Goal: Transaction & Acquisition: Book appointment/travel/reservation

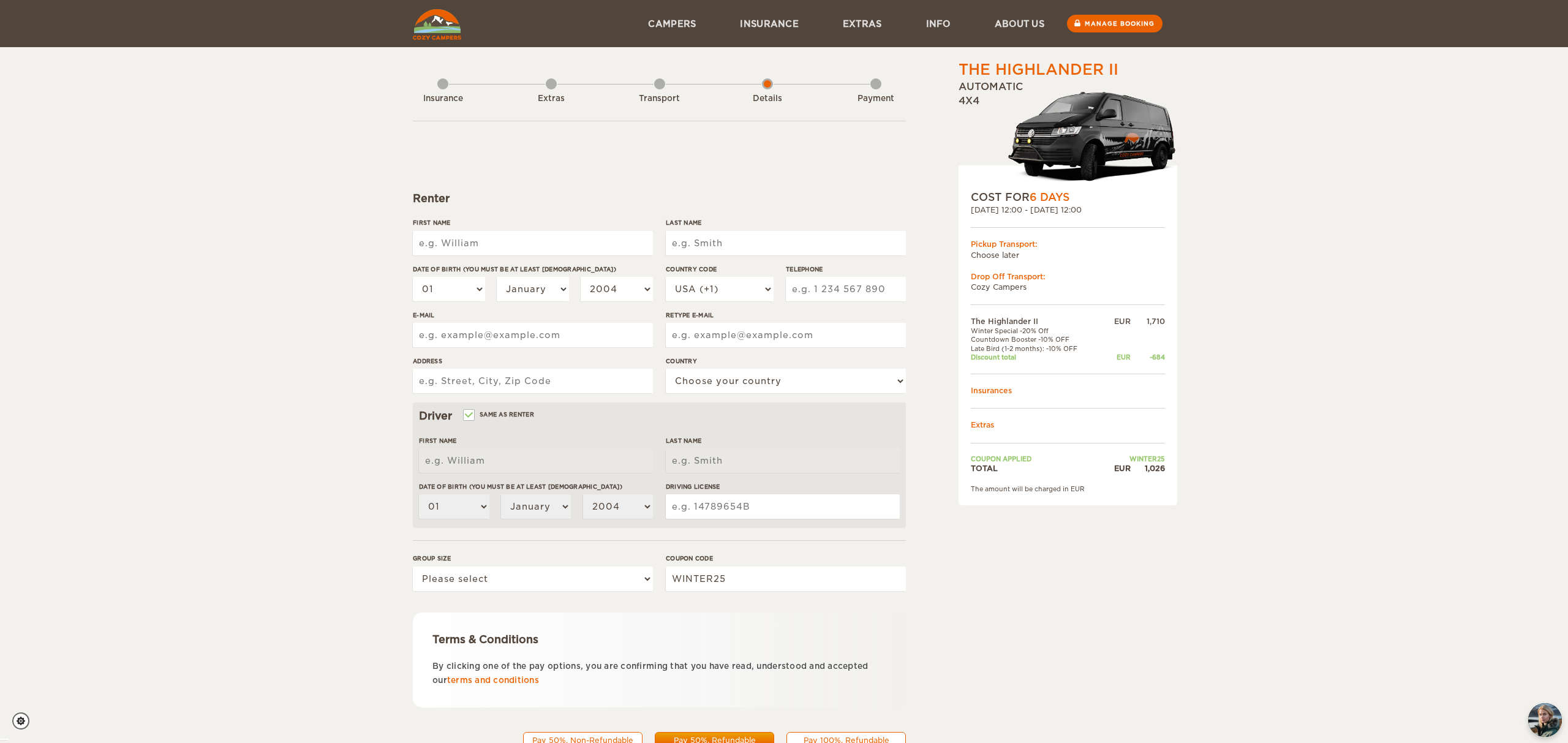
click at [1060, 351] on td "Late Bird (1-2 months): -10% OFF" at bounding box center [1037, 348] width 132 height 9
type textarea "Late Bird (1-2 months): -10% OFF"
click at [1060, 351] on td "Late Bird (1-2 months): -10% OFF" at bounding box center [1037, 348] width 132 height 9
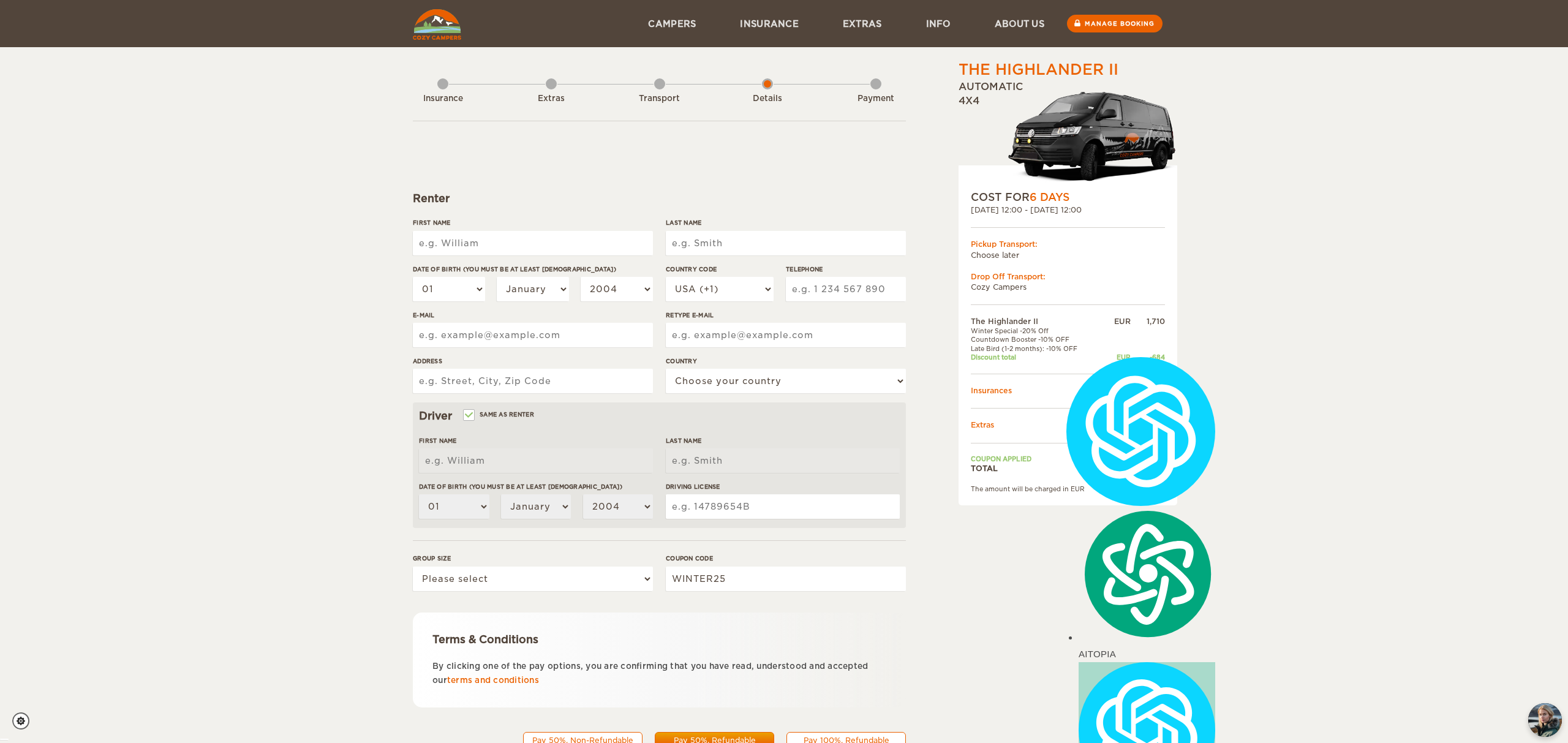
click at [946, 350] on div "The Highlander II Expand Collapse Total 1,026 EUR Automatic 4x4 COST FOR 6 Days…" at bounding box center [1036, 421] width 237 height 725
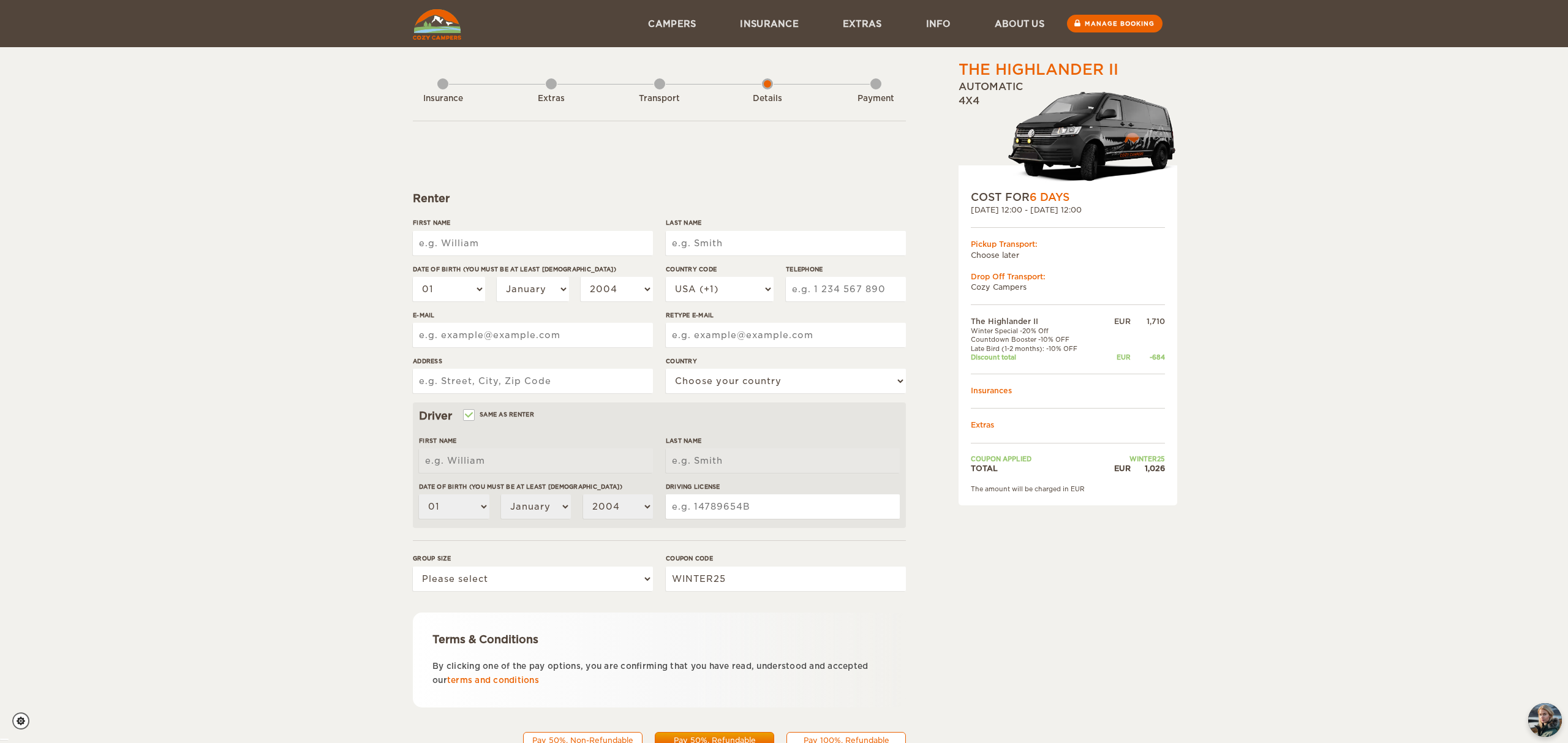
click at [551, 237] on input "First Name" at bounding box center [533, 243] width 240 height 24
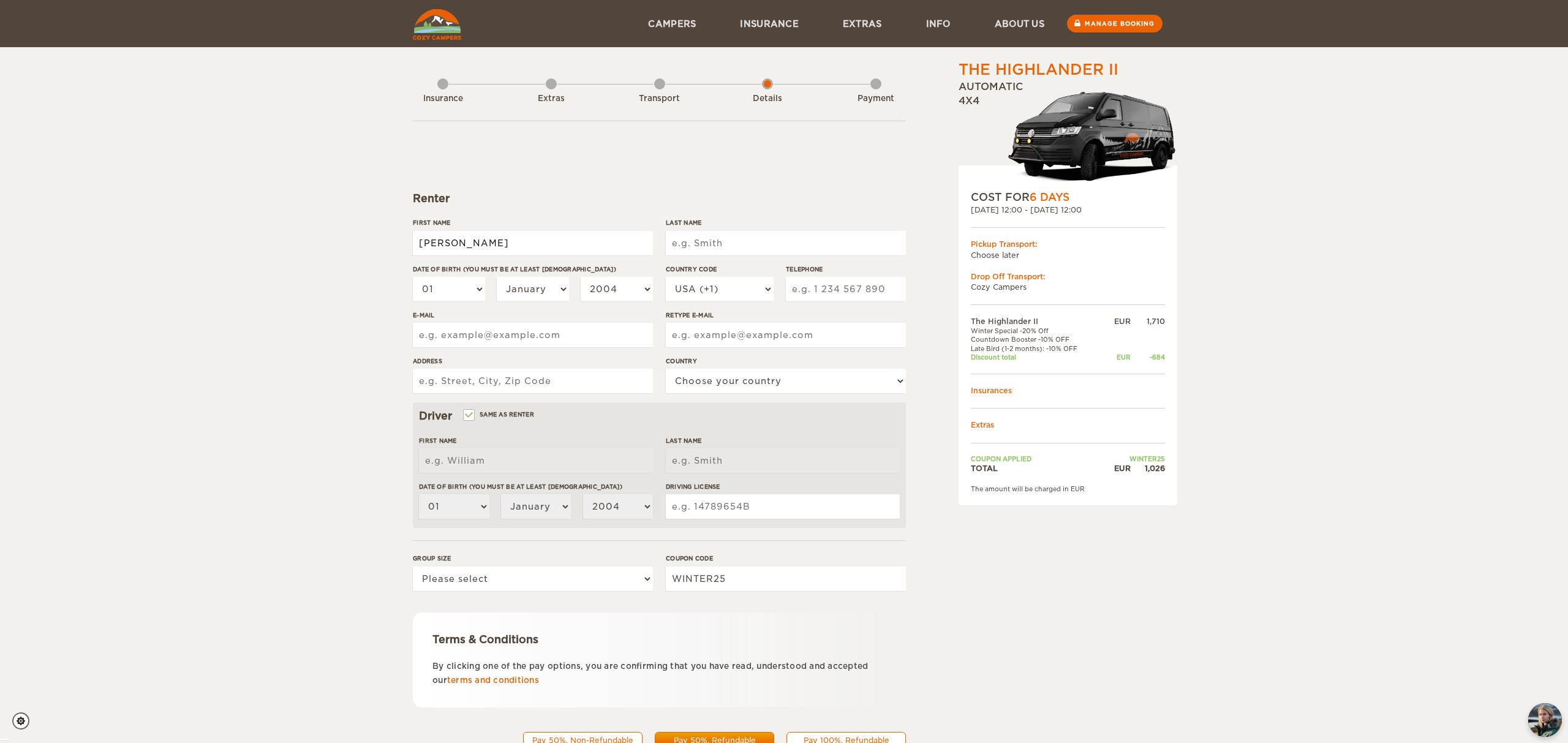
type input "[PERSON_NAME]"
select select "20"
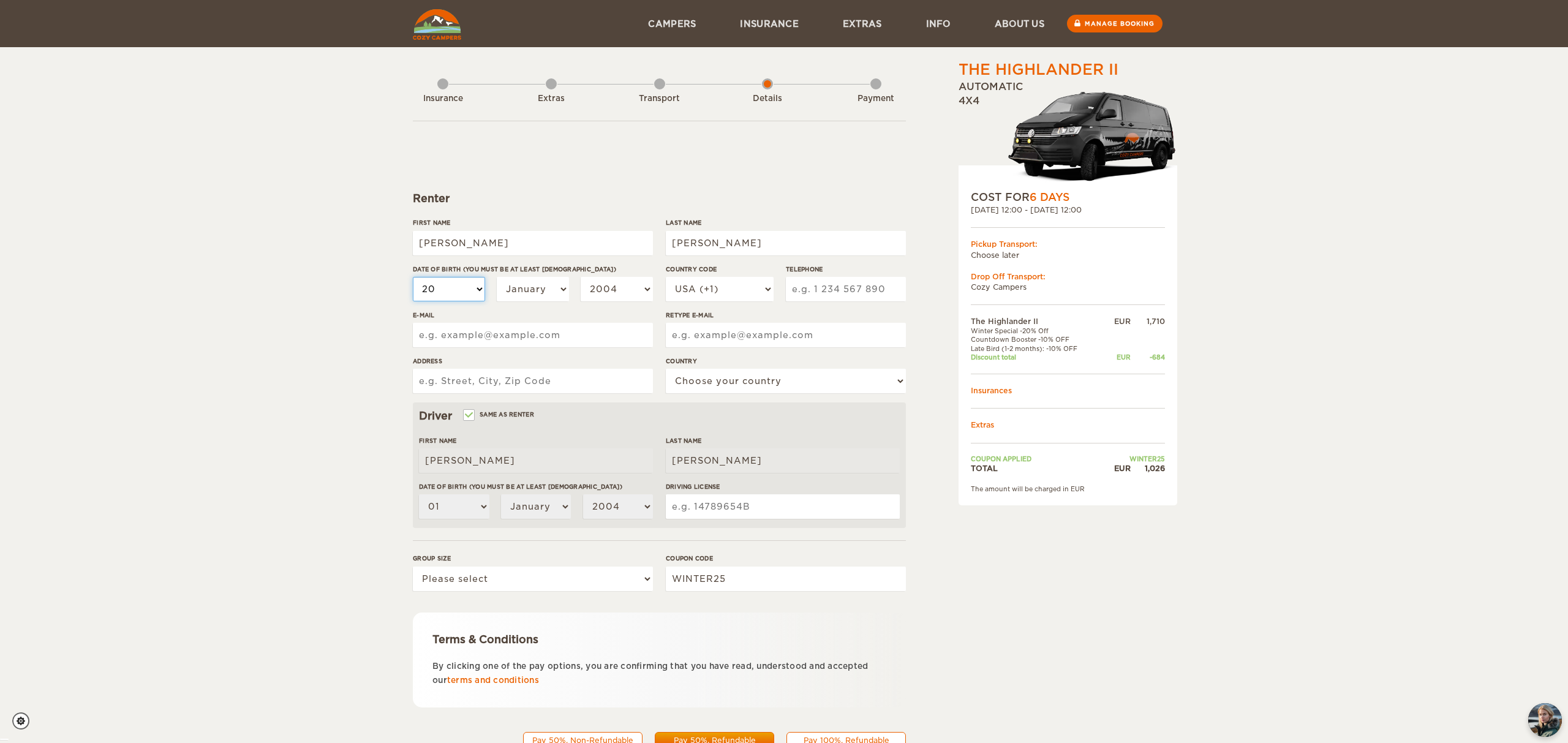
select select "20"
select select "25"
select select "06"
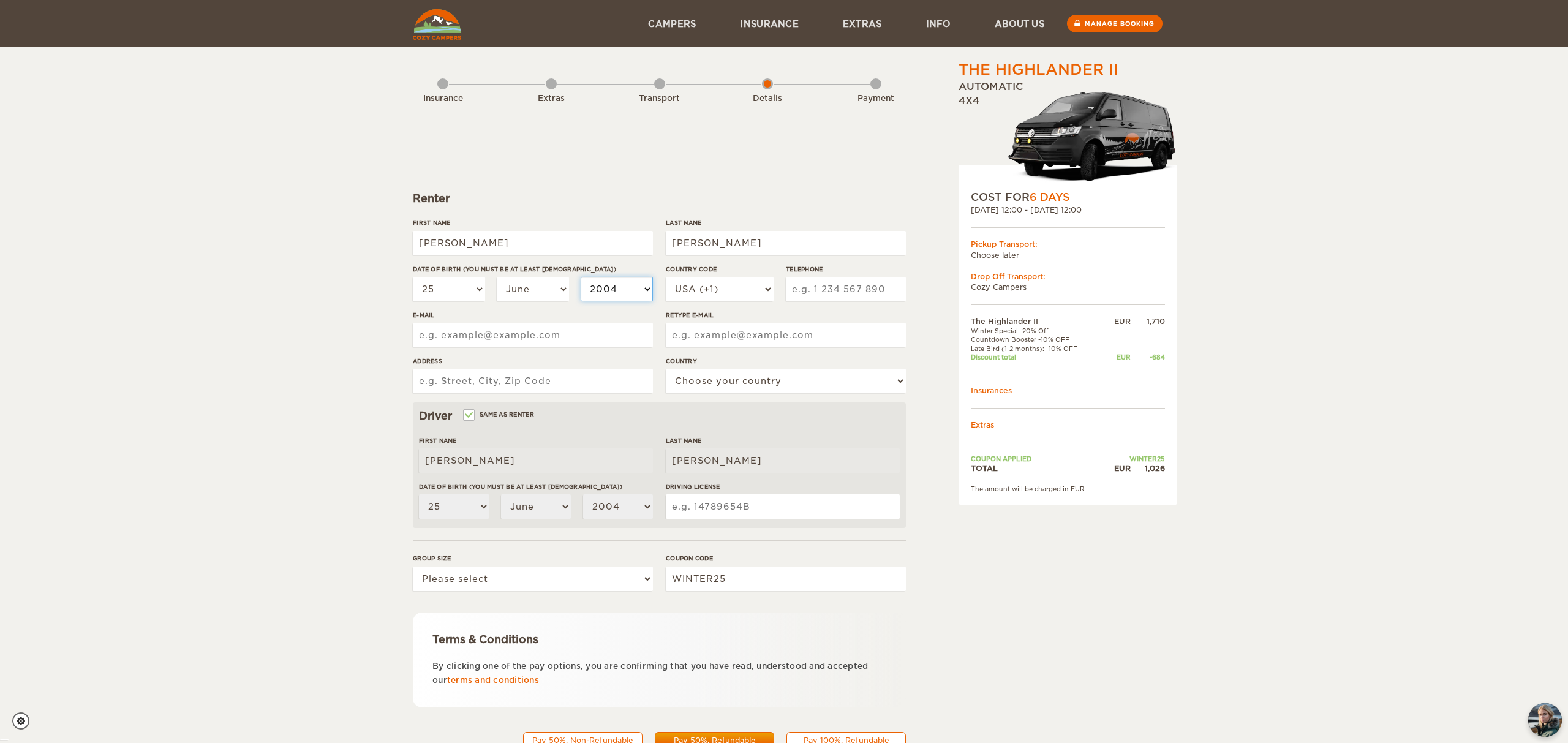
select select "1999"
select select "1998"
select select "1997"
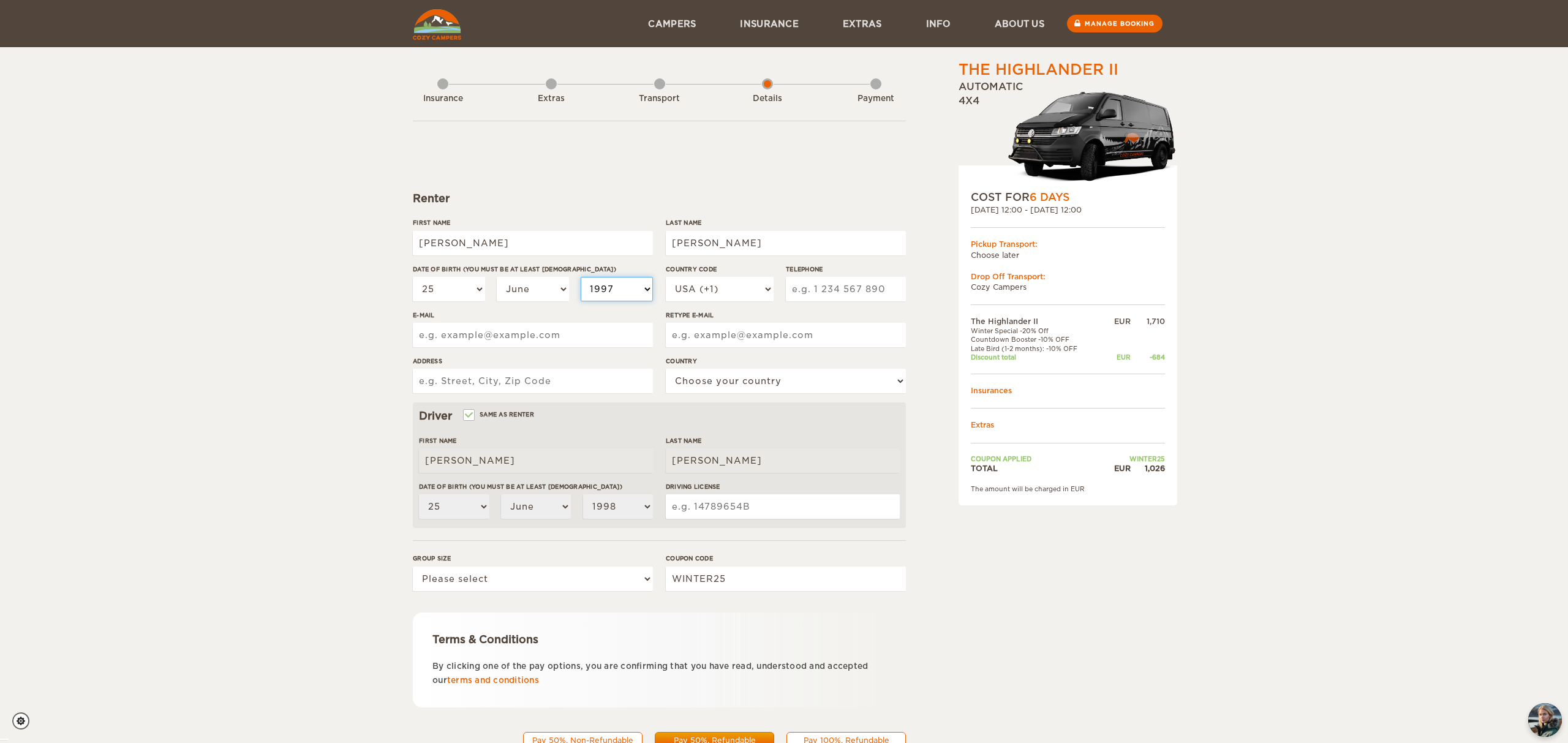
select select "1997"
select select "1996"
select select "1995"
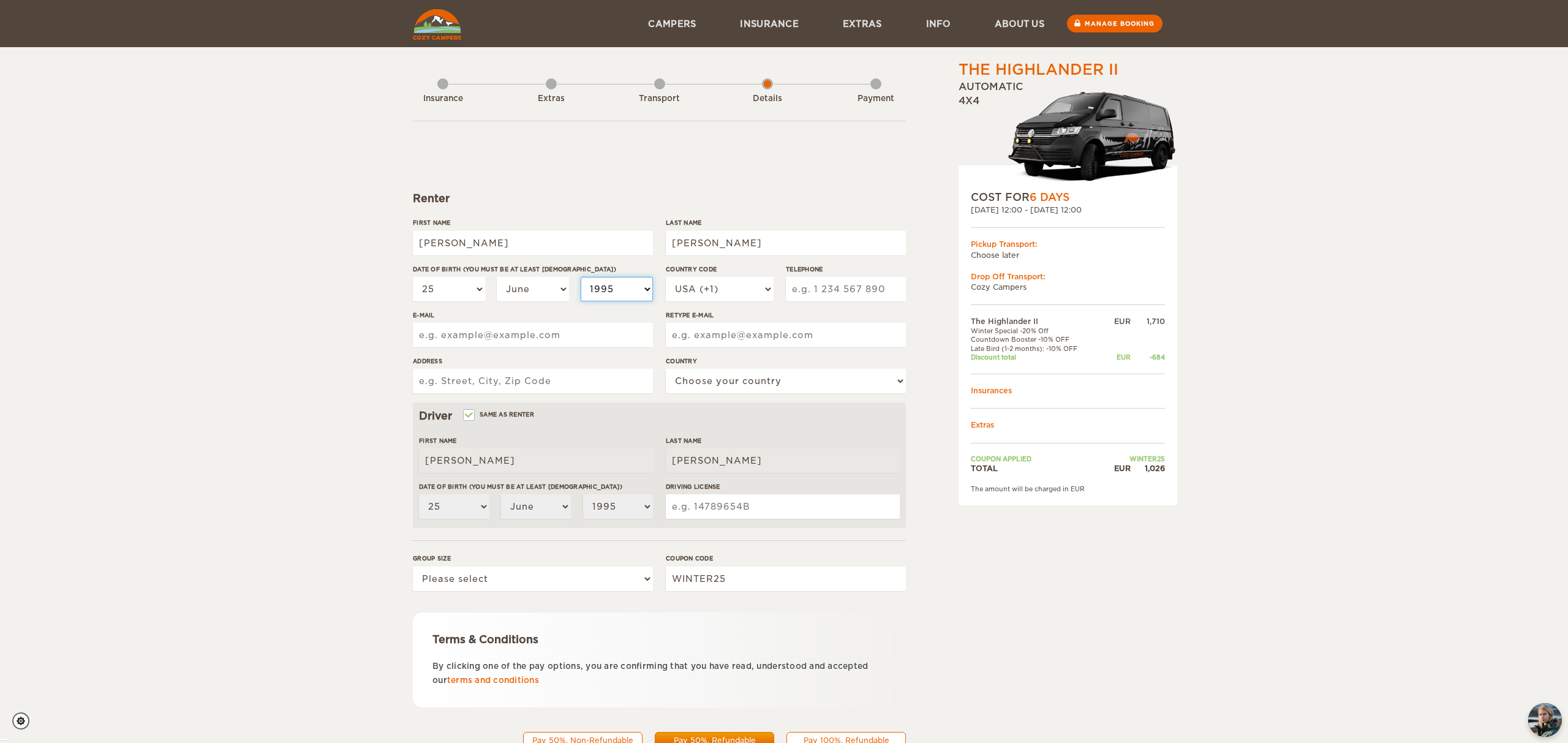
select select "1994"
select select "1993"
select select "1992"
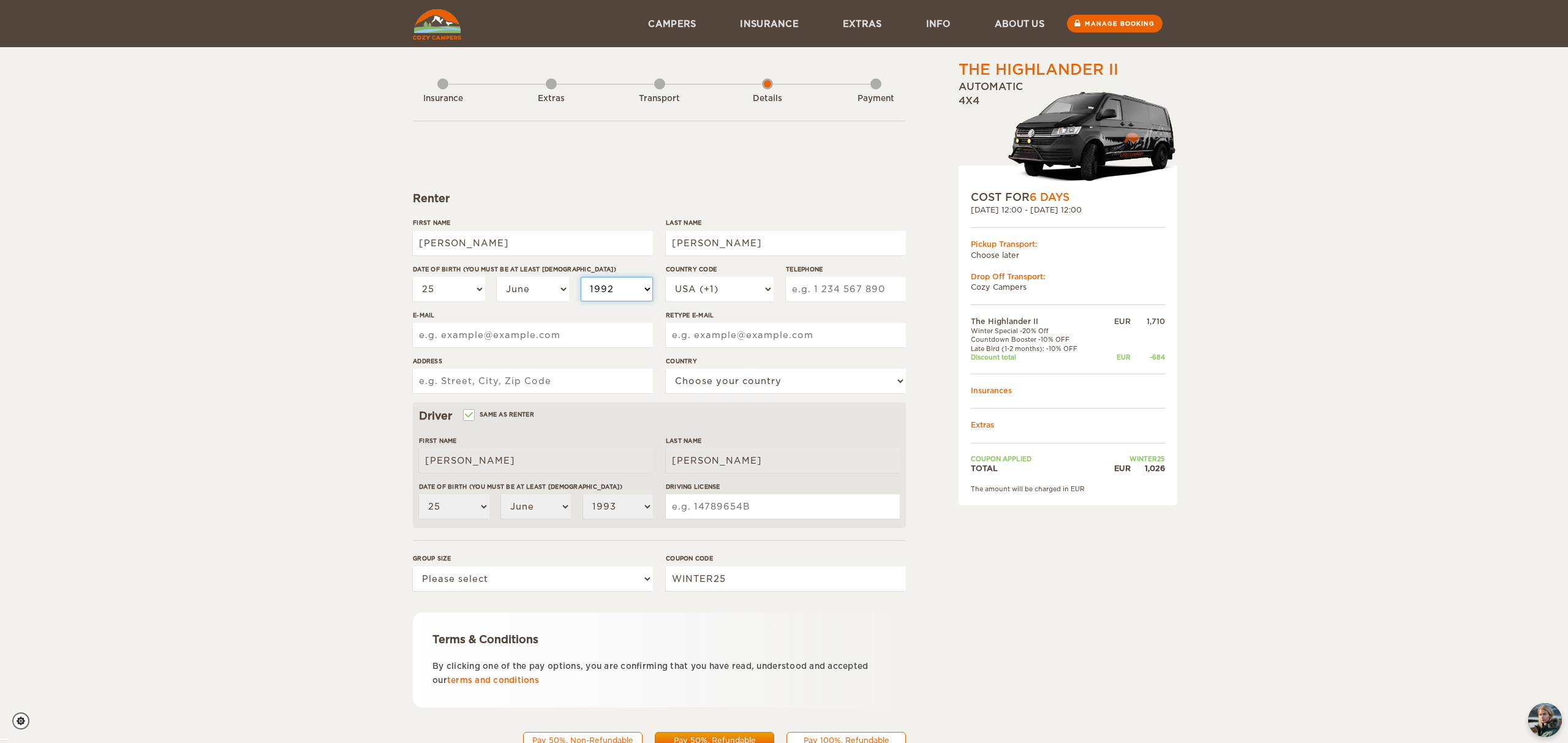
select select "1992"
select select "1991"
select select "1992"
click at [581, 277] on select "2004 2003 2002 2001 2000 1999 1998 1997 1996 1995 1994 1993 1992 1991 1990 1989…" at bounding box center [617, 289] width 73 height 24
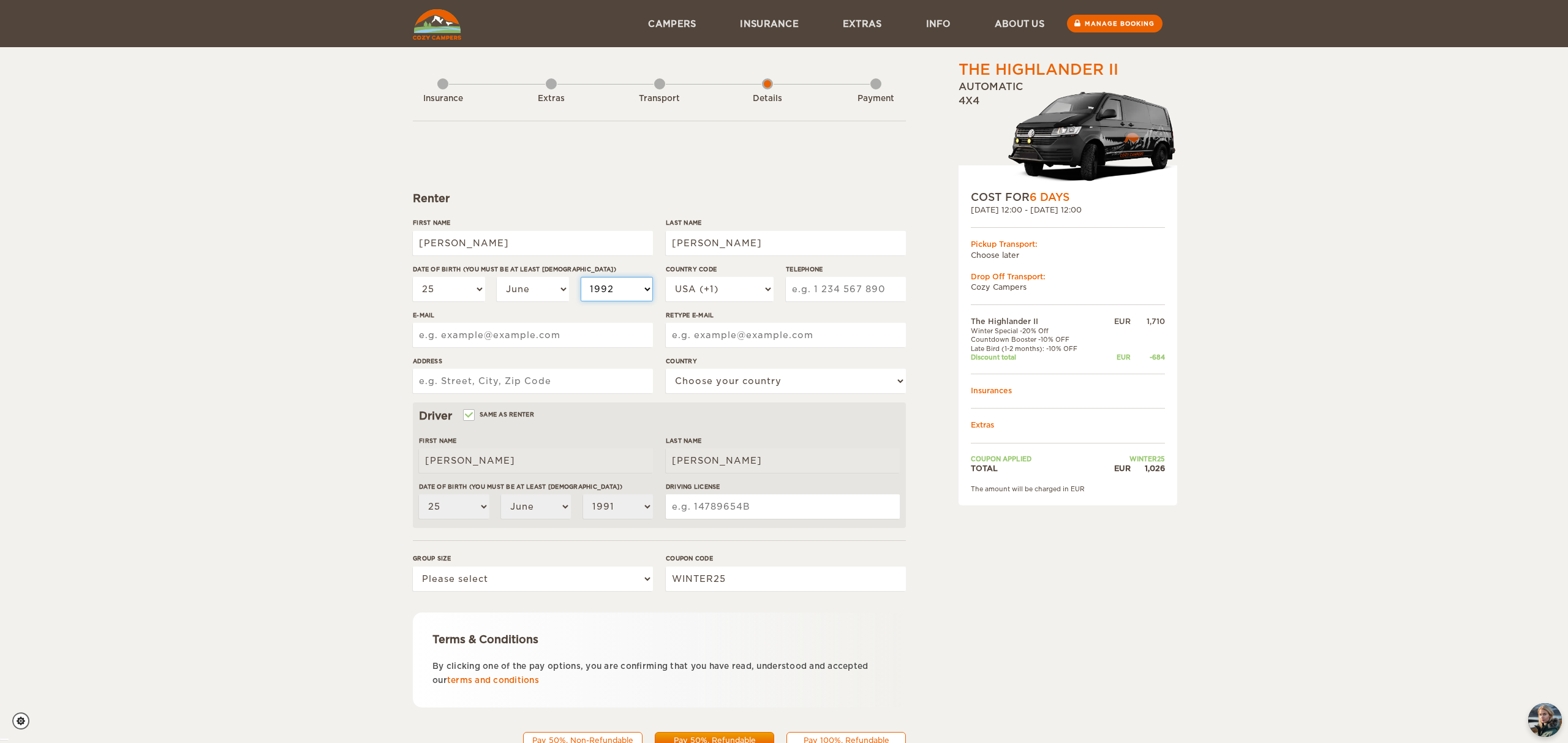
select select "1992"
select select "44"
type input "7727673693"
type input "[EMAIL_ADDRESS][DOMAIN_NAME]"
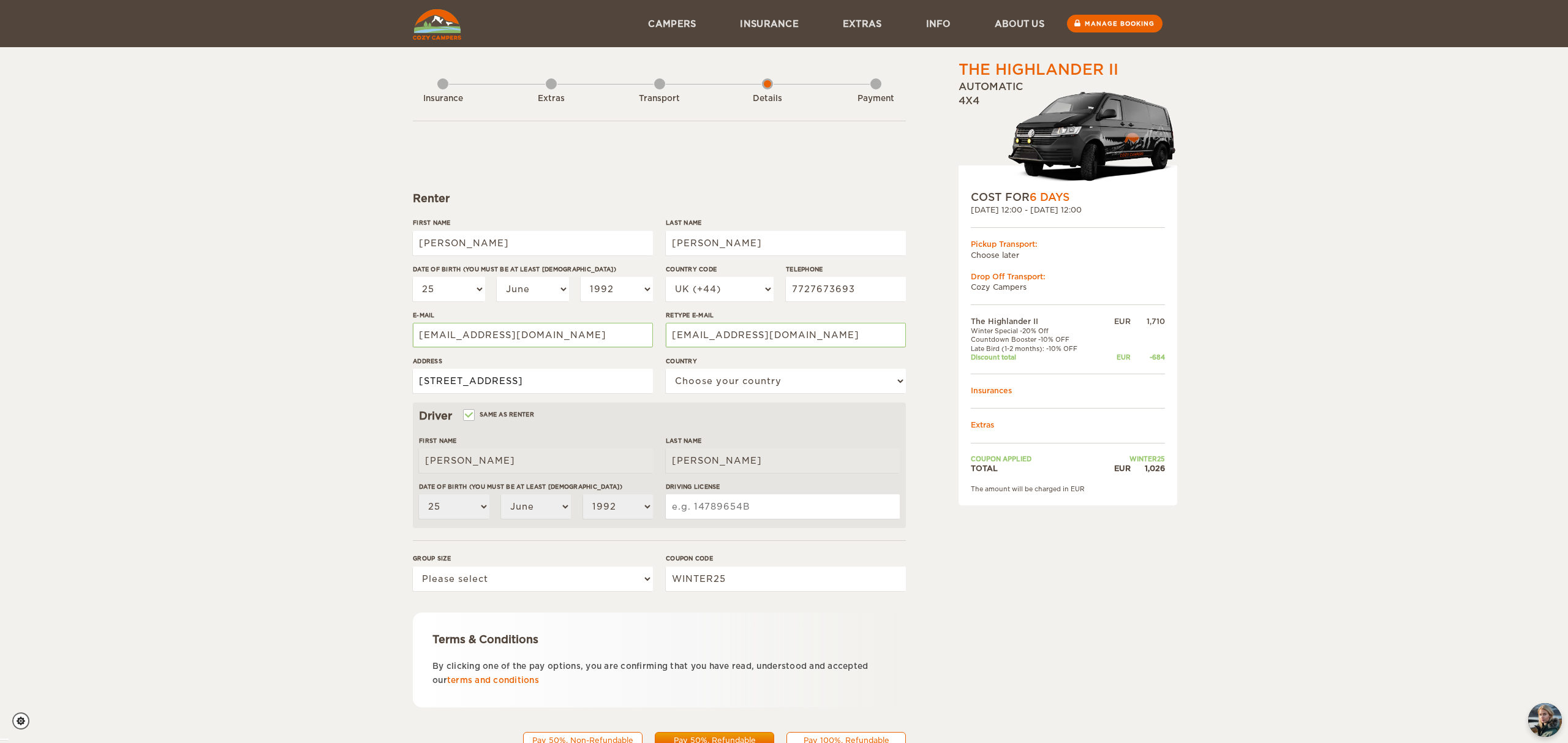
type input "[STREET_ADDRESS]"
select select "221"
click at [701, 502] on input "Driving License" at bounding box center [783, 506] width 234 height 24
type input "t"
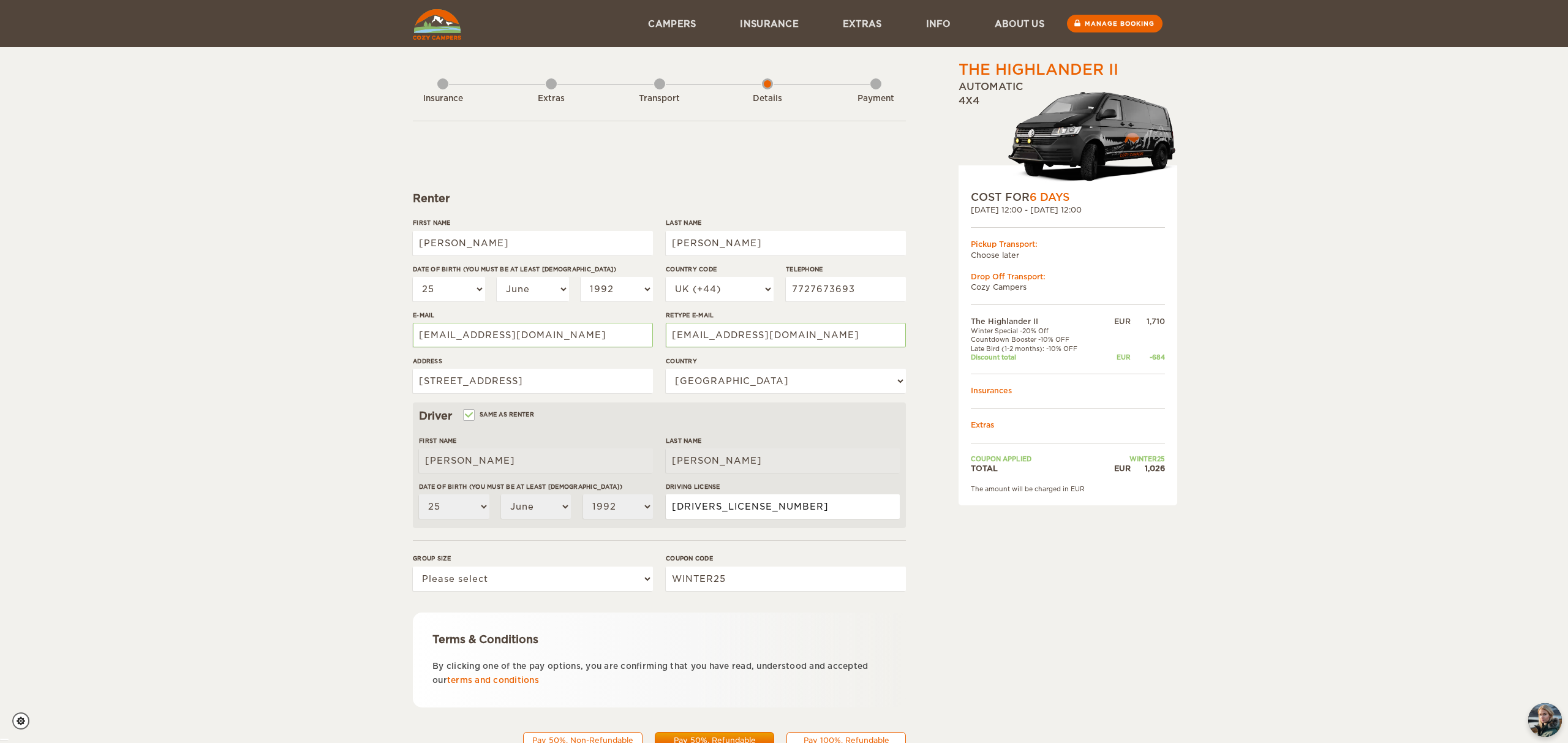
type input "[DRIVERS_LICENSE_NUMBER]"
click at [572, 589] on select "Please select 1 2" at bounding box center [533, 578] width 240 height 24
select select "2"
click at [413, 566] on select "Please select 1 2" at bounding box center [533, 578] width 240 height 24
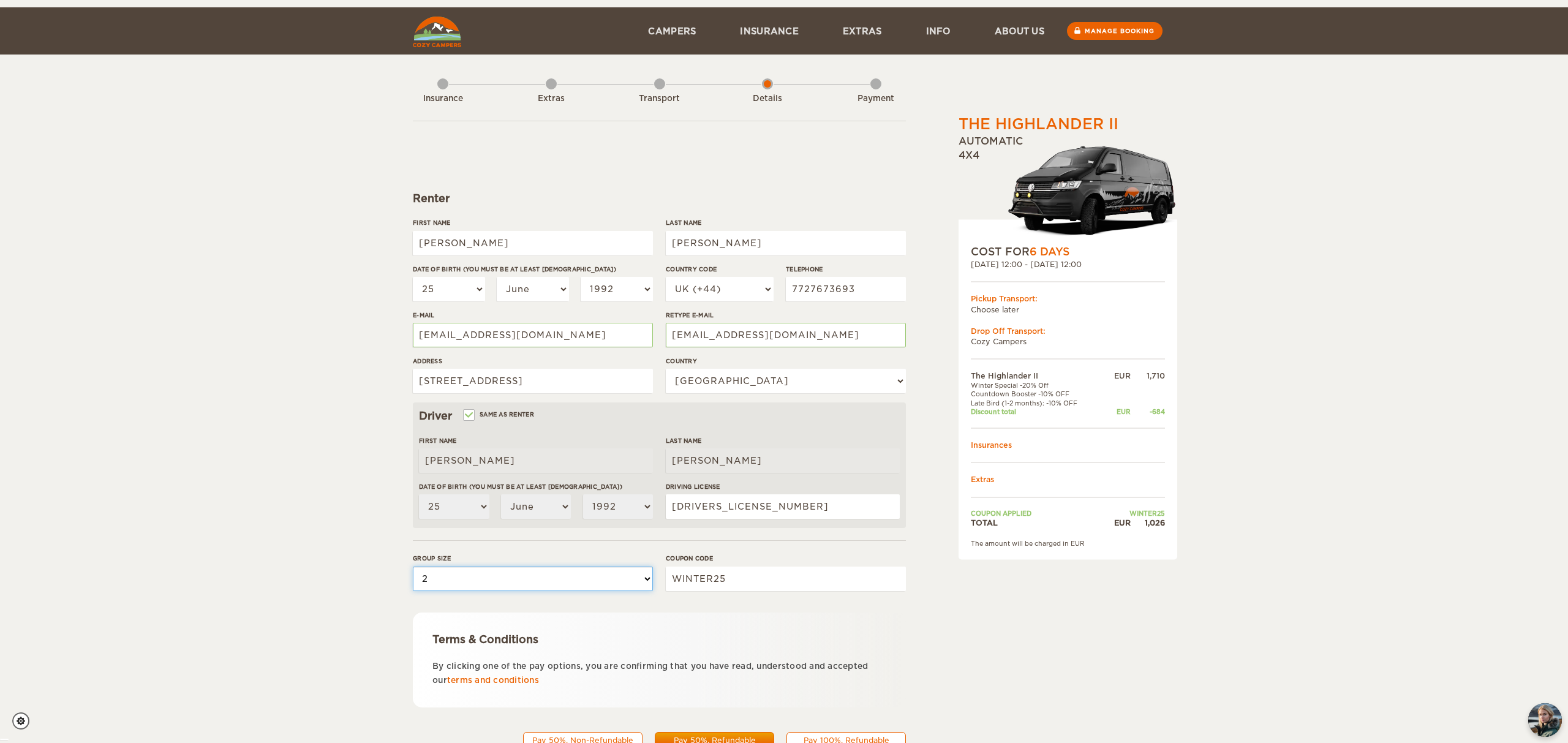
scroll to position [54, 0]
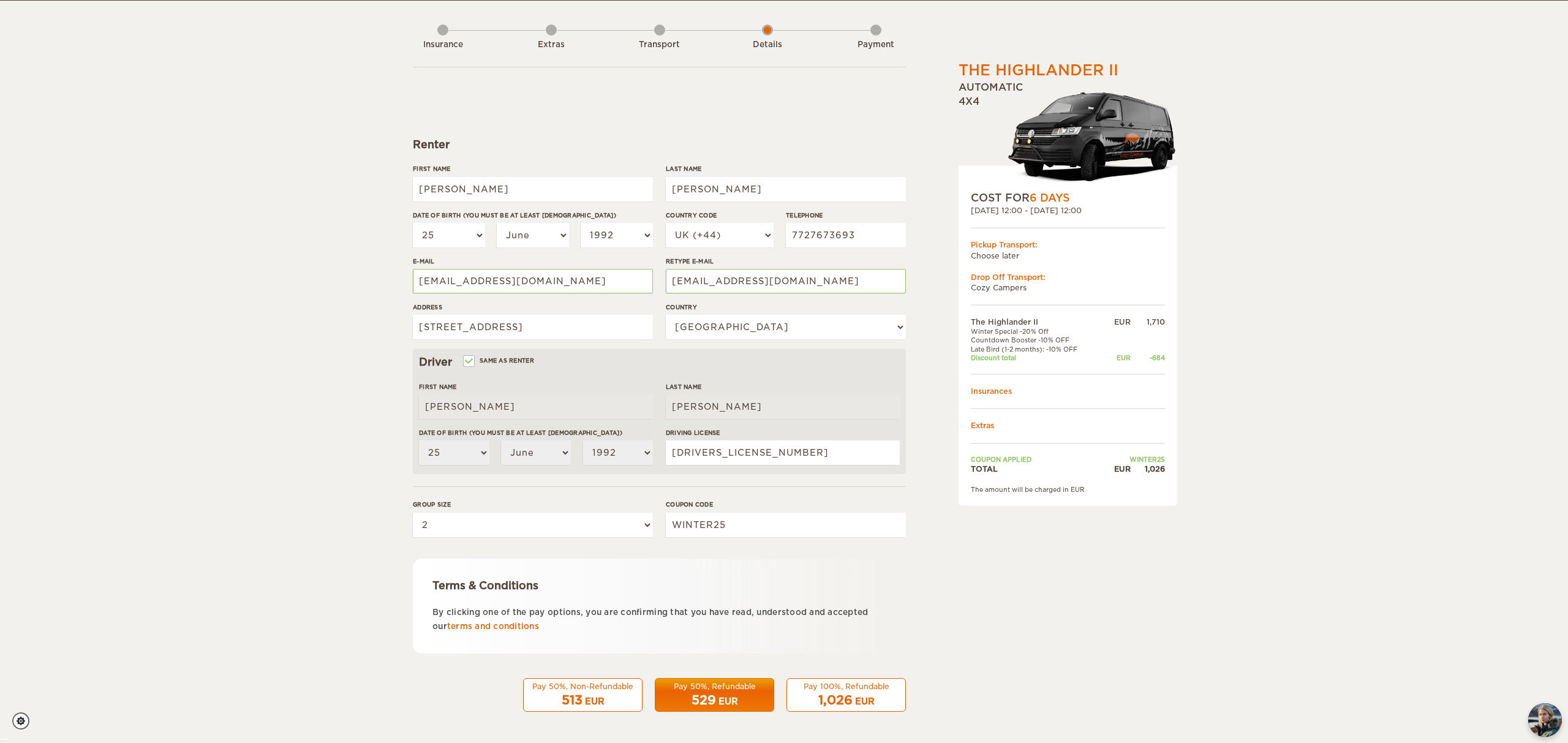
click at [726, 694] on div "529 EUR" at bounding box center [714, 700] width 104 height 18
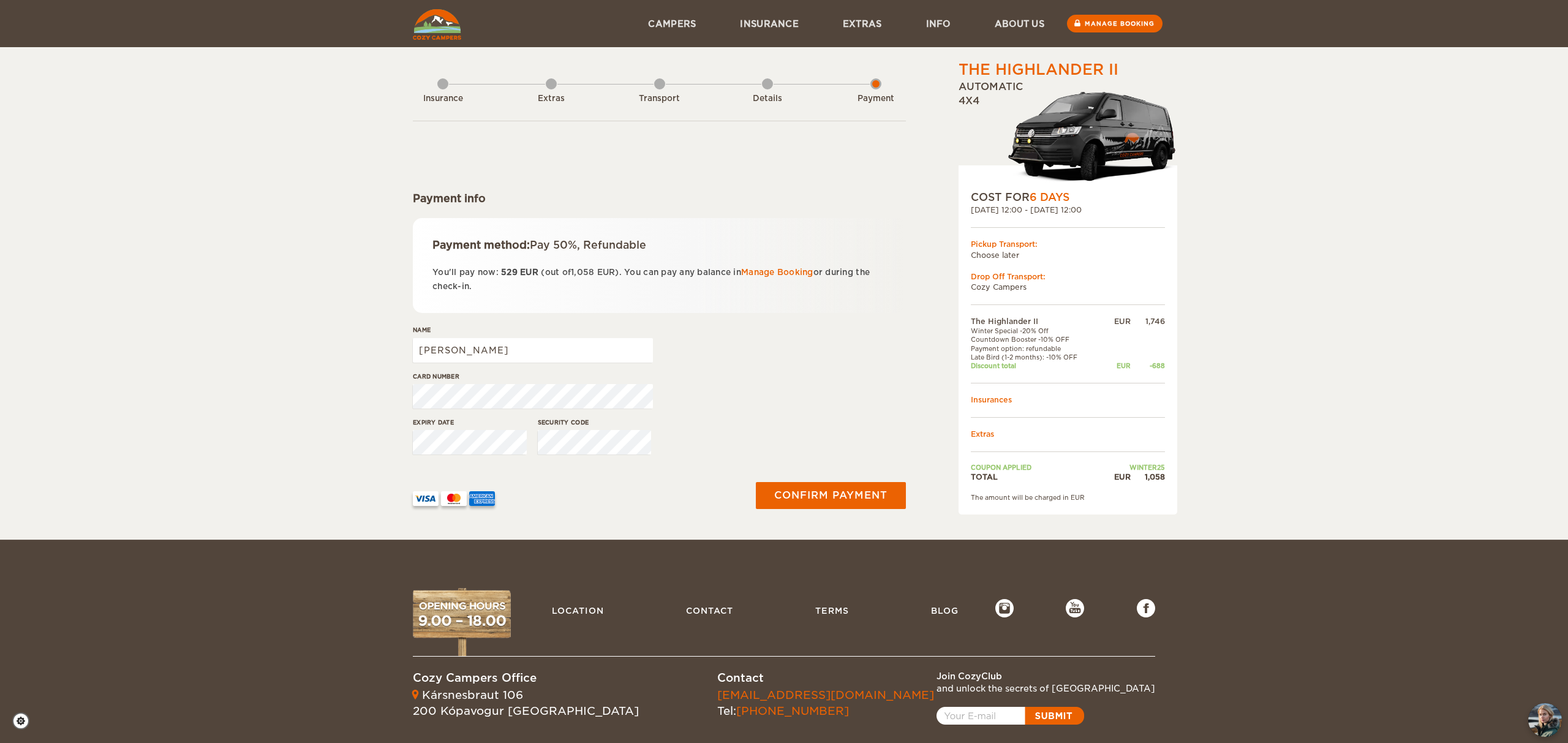
click at [740, 405] on div "Card number" at bounding box center [659, 395] width 493 height 46
click at [835, 501] on button "Confirm payment" at bounding box center [831, 496] width 154 height 28
